Goal: Task Accomplishment & Management: Use online tool/utility

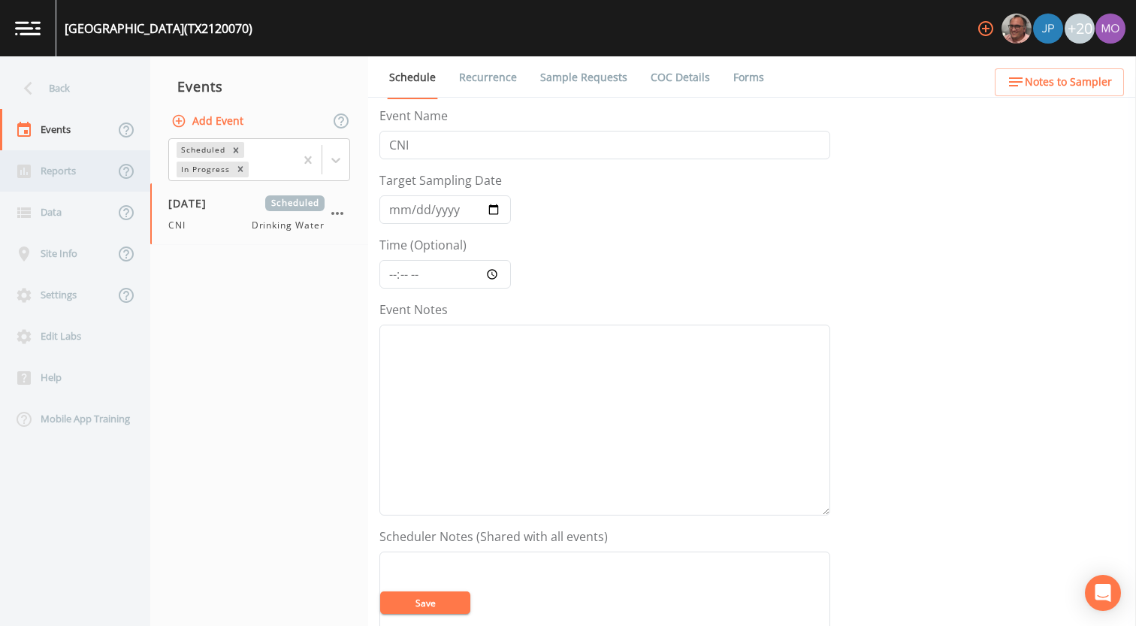
scroll to position [386, 0]
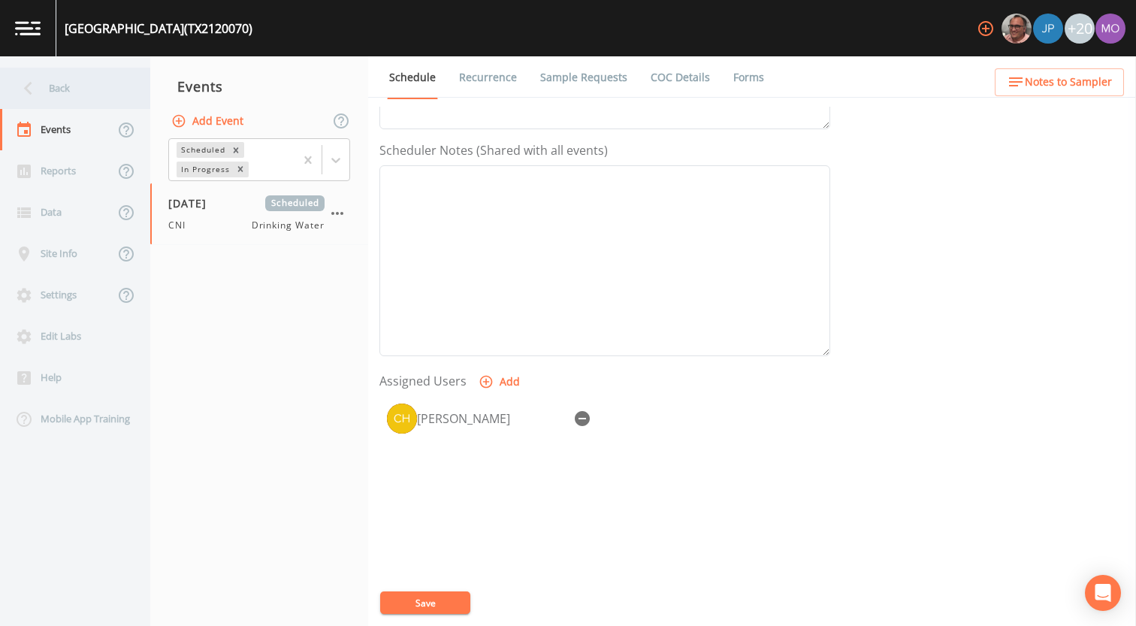
click at [65, 92] on div "Back" at bounding box center [67, 88] width 135 height 41
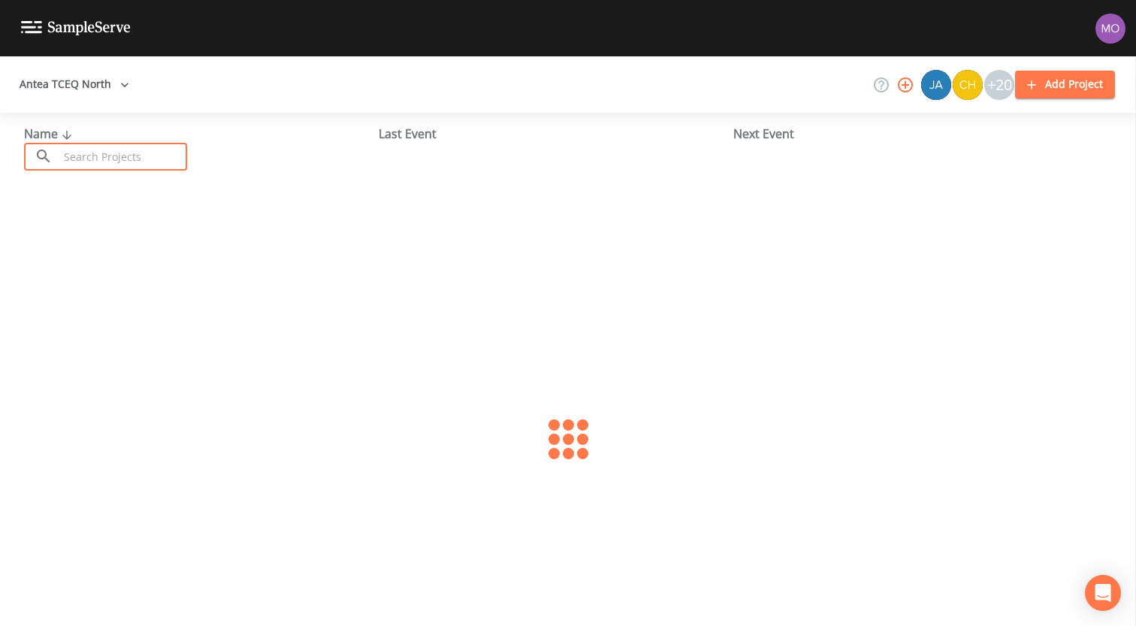
click at [98, 148] on input "text" at bounding box center [123, 157] width 129 height 28
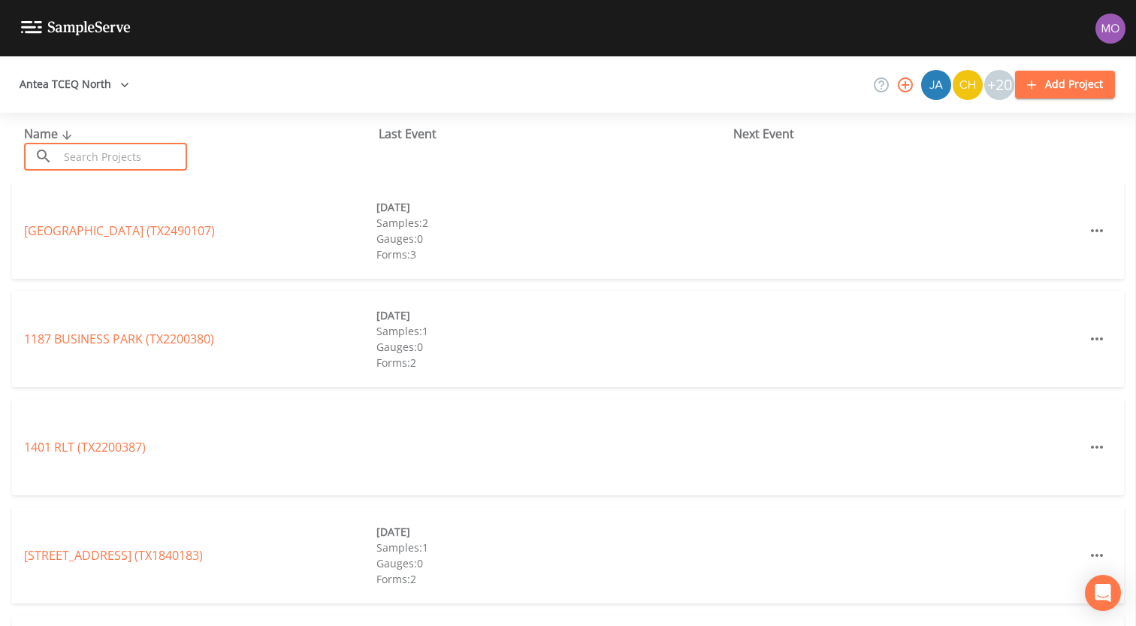
paste input "TX0430044"
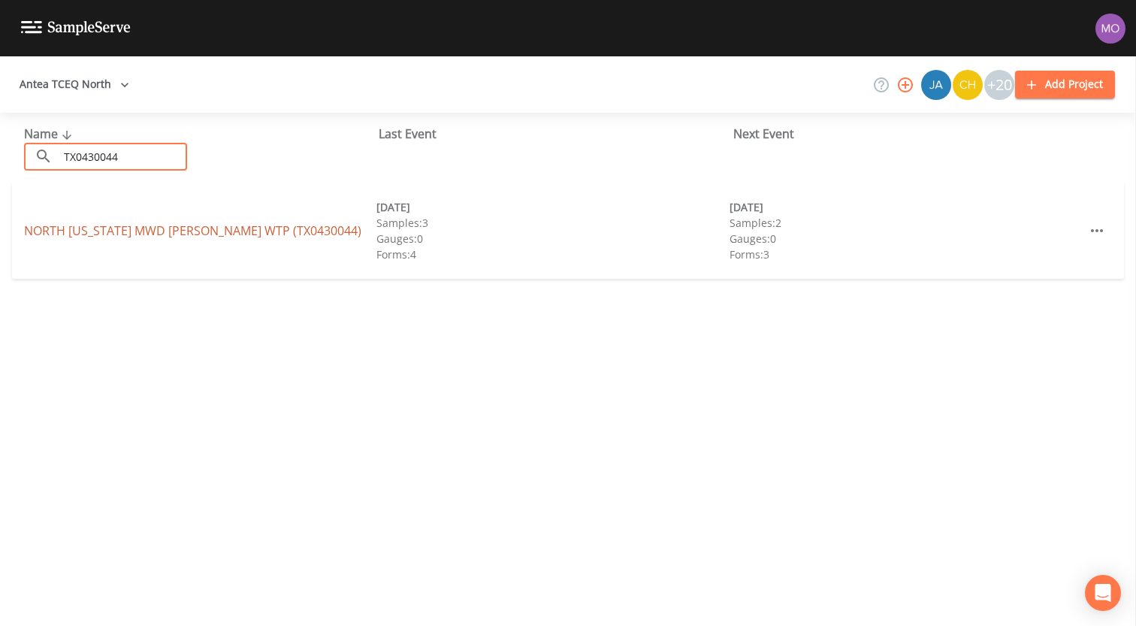
type input "TX0430044"
click at [119, 228] on link "[GEOGRAPHIC_DATA][US_STATE] [PERSON_NAME] WTP (TX0430044)" at bounding box center [192, 230] width 337 height 17
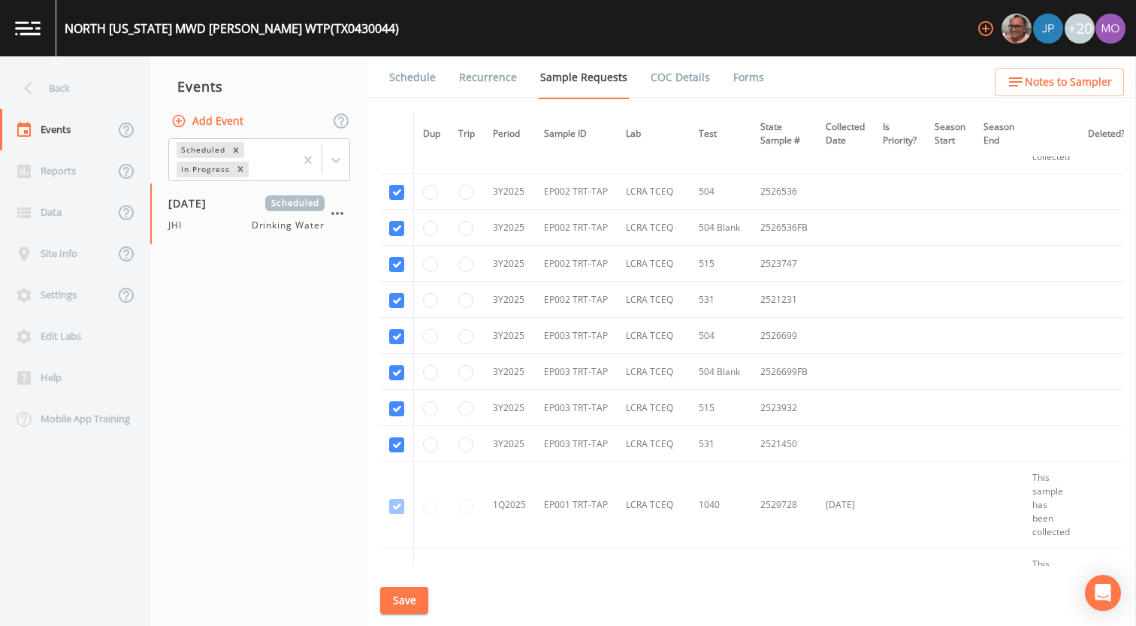
scroll to position [4099, 0]
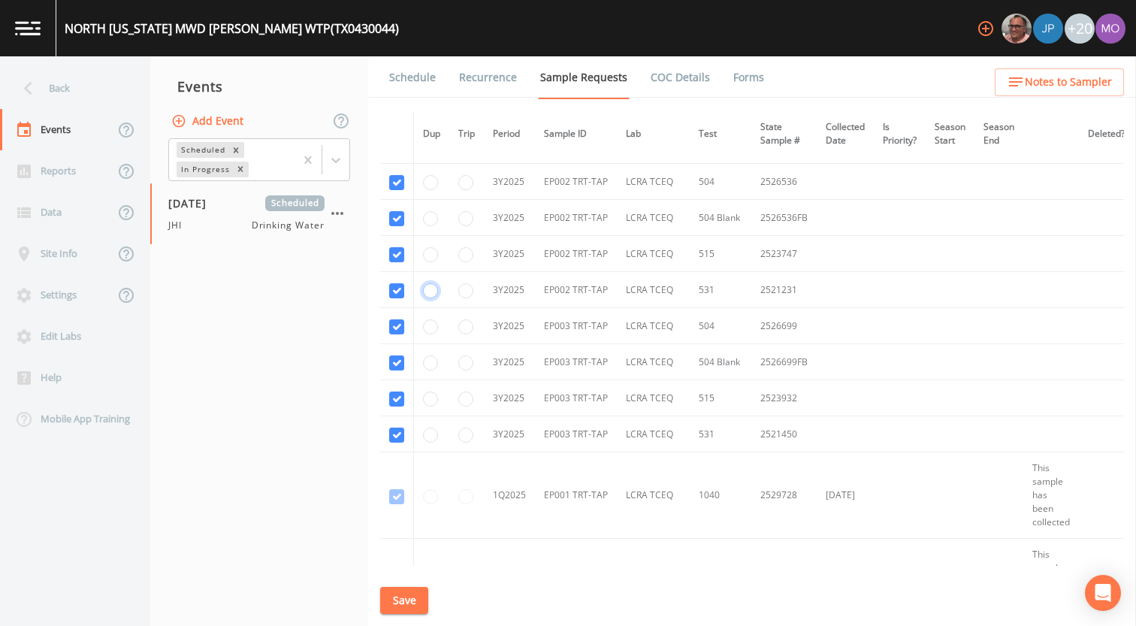
click at [430, 292] on input "radio" at bounding box center [430, 290] width 15 height 15
radio input "true"
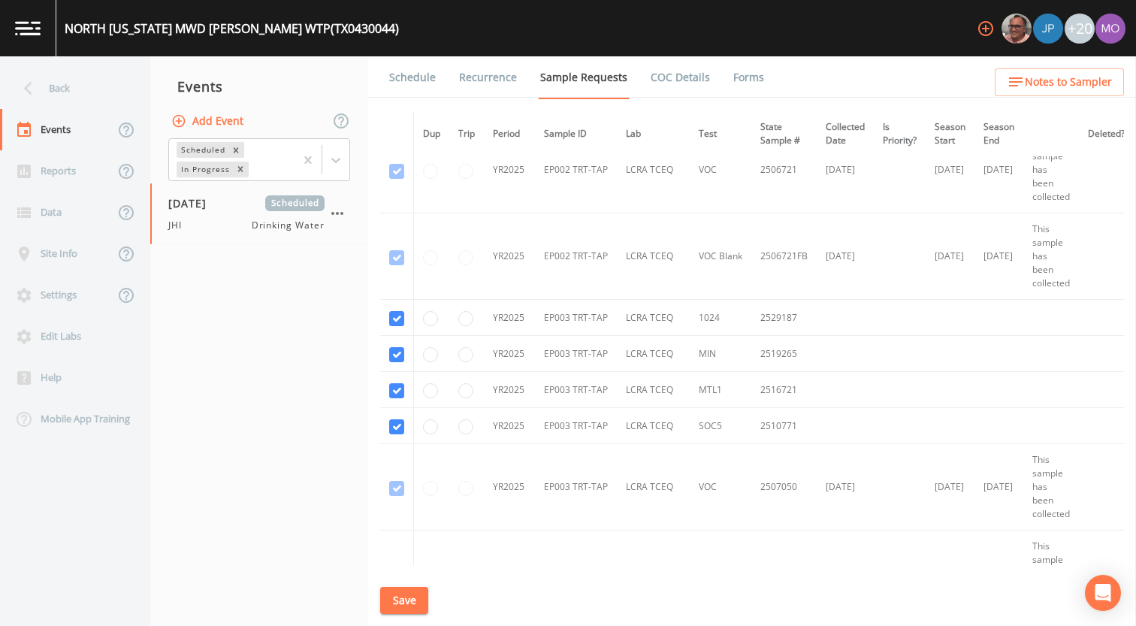
scroll to position [3343, 0]
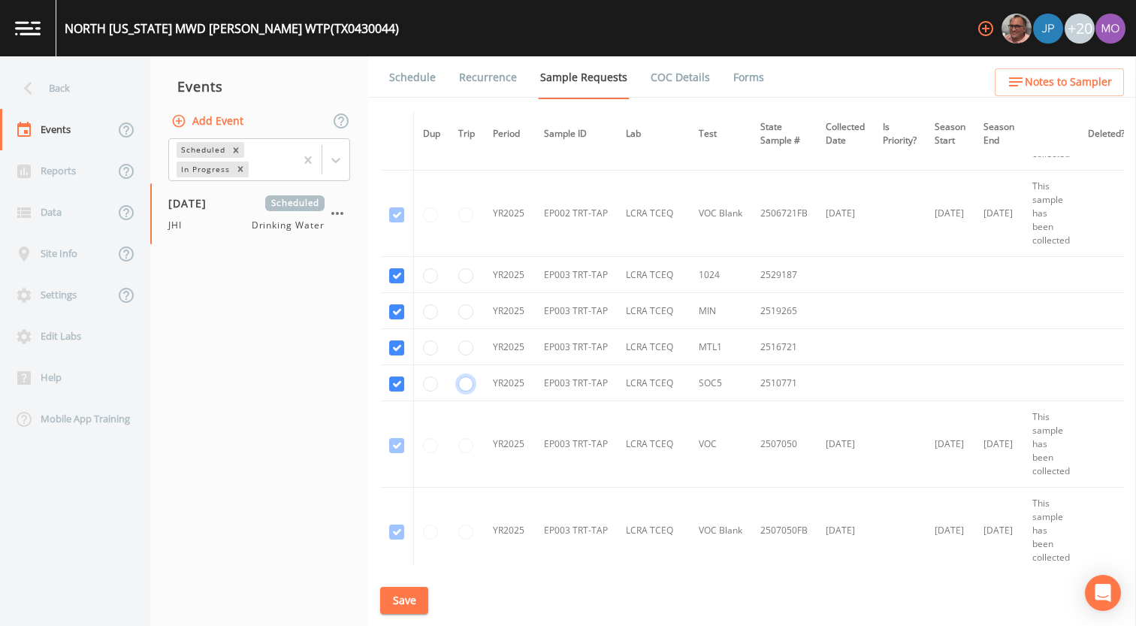
click at [469, 388] on input "radio" at bounding box center [465, 384] width 15 height 15
radio input "true"
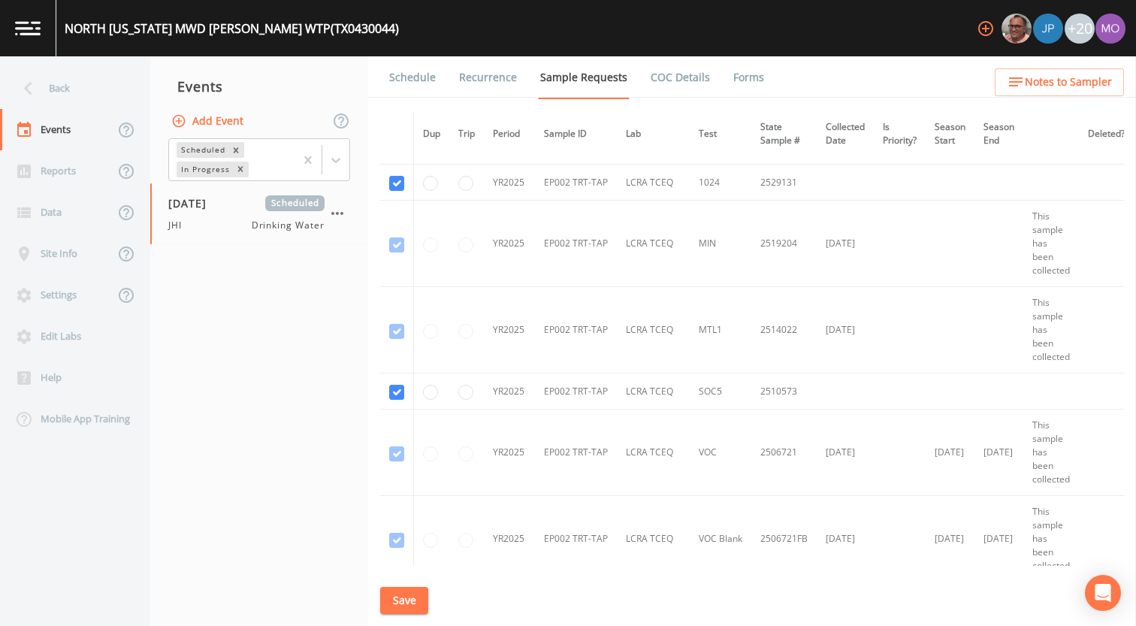
scroll to position [2997, 0]
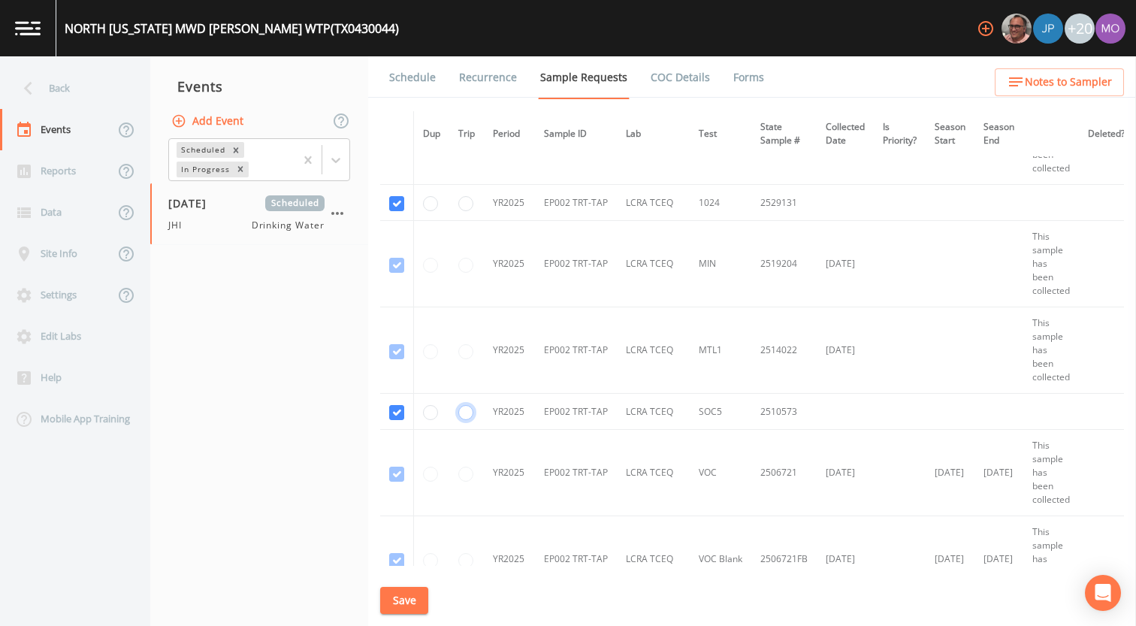
click at [467, 415] on input "radio" at bounding box center [465, 412] width 15 height 15
radio input "true"
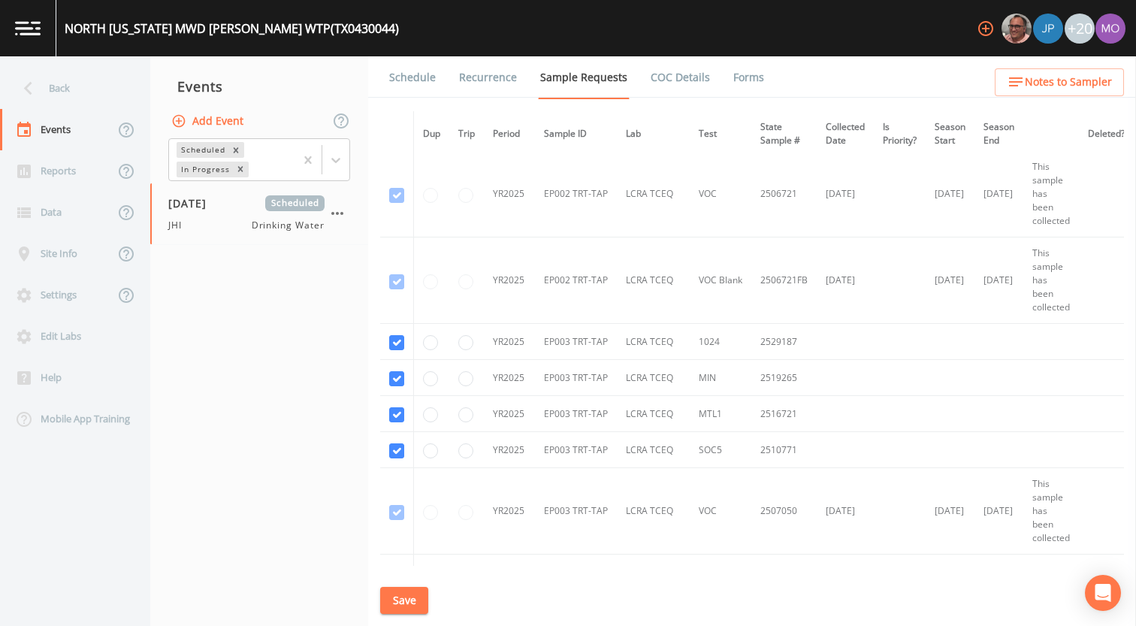
scroll to position [3295, 0]
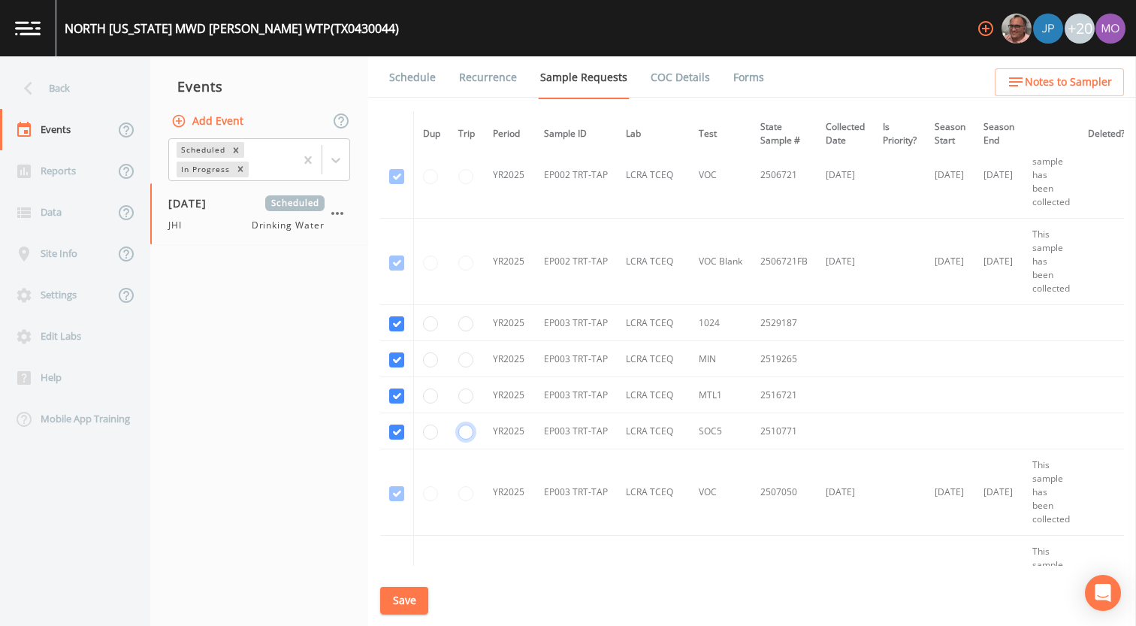
click at [464, 431] on input "radio" at bounding box center [465, 432] width 15 height 15
radio input "false"
click at [401, 591] on button "Save" at bounding box center [404, 601] width 48 height 28
